Goal: Navigation & Orientation: Find specific page/section

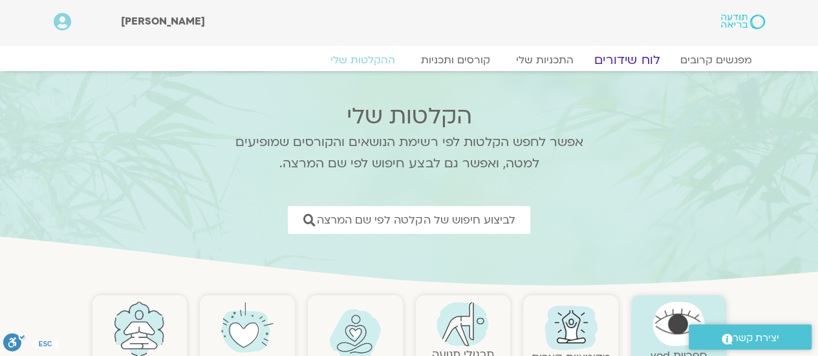
click at [626, 61] on link "לוח שידורים" at bounding box center [626, 60] width 97 height 16
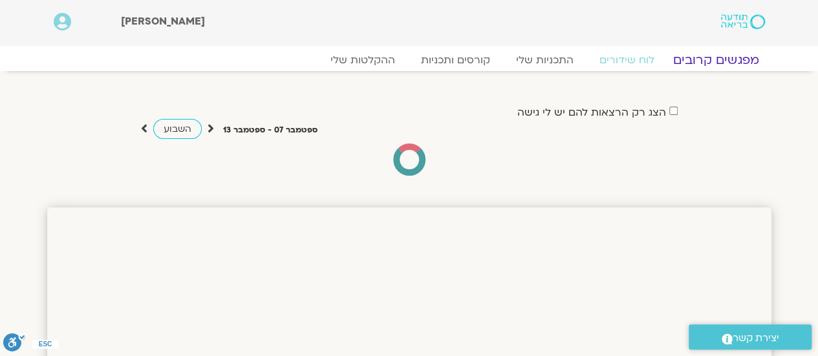
click at [712, 57] on link "מפגשים קרובים" at bounding box center [715, 60] width 117 height 16
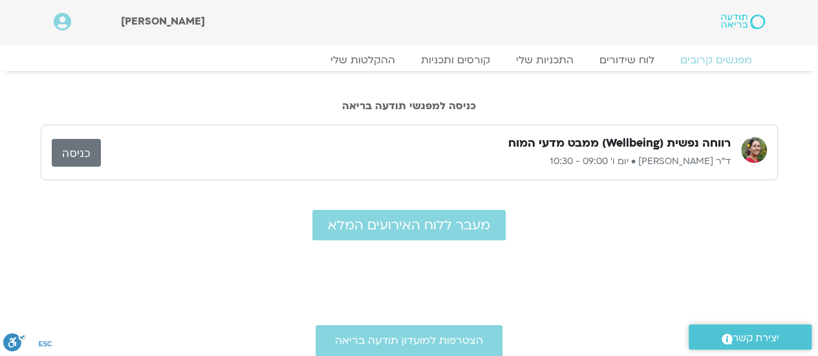
click at [74, 153] on link "כניסה" at bounding box center [76, 153] width 49 height 28
